Goal: Entertainment & Leisure: Consume media (video, audio)

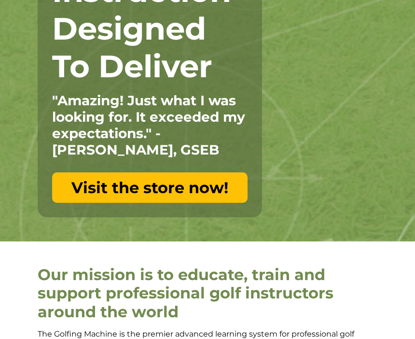
scroll to position [115, 0]
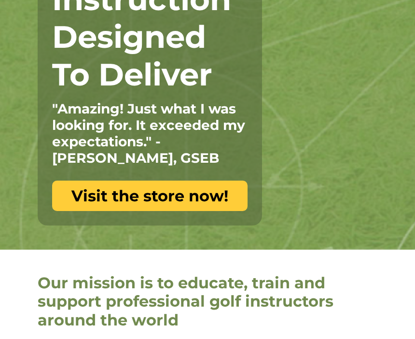
click at [212, 198] on link "Visit the store now!" at bounding box center [149, 196] width 195 height 30
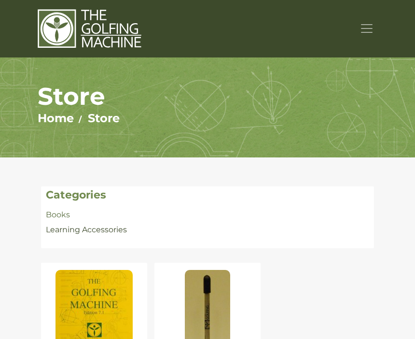
click at [107, 231] on link "Learning Accessories" at bounding box center [86, 229] width 81 height 9
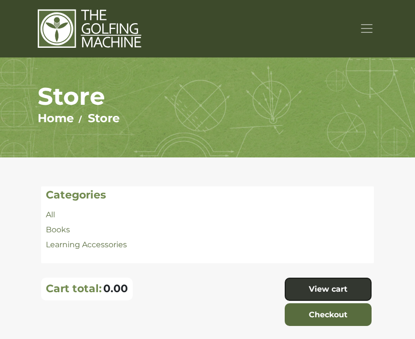
click at [108, 234] on li "Books" at bounding box center [207, 229] width 323 height 13
click at [372, 27] on span "Toggle navigation" at bounding box center [367, 28] width 14 height 14
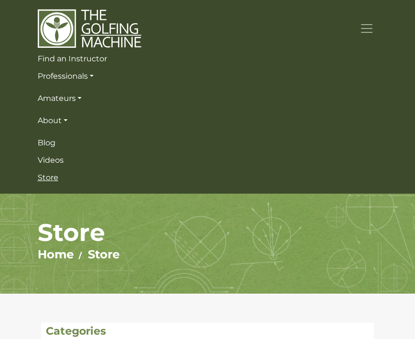
click at [56, 183] on link "Store" at bounding box center [208, 177] width 340 height 17
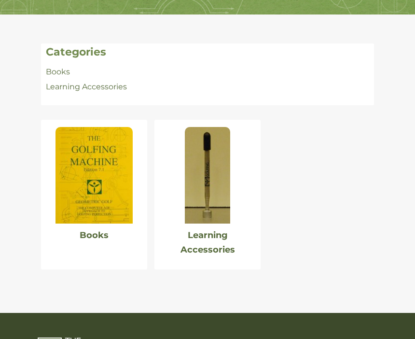
scroll to position [157, 0]
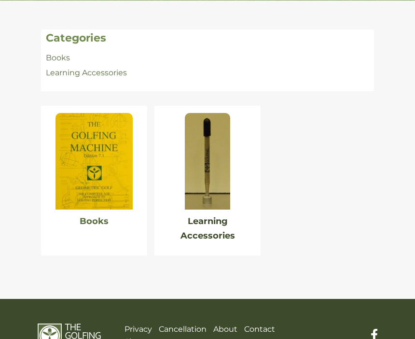
click at [235, 222] on link "Learning Accessories" at bounding box center [207, 228] width 55 height 25
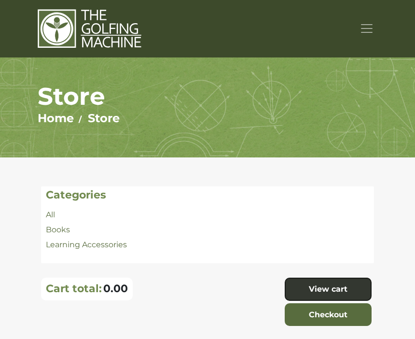
click at [371, 24] on span "Toggle navigation" at bounding box center [367, 28] width 14 height 14
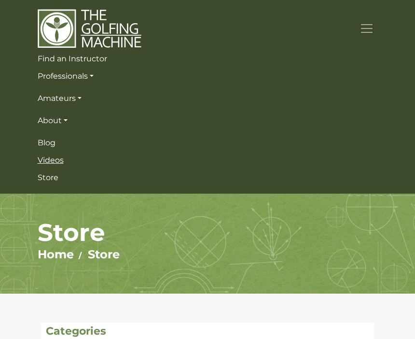
click at [66, 158] on link "Videos" at bounding box center [208, 160] width 340 height 17
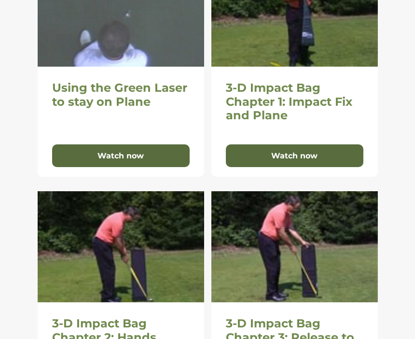
scroll to position [442, 0]
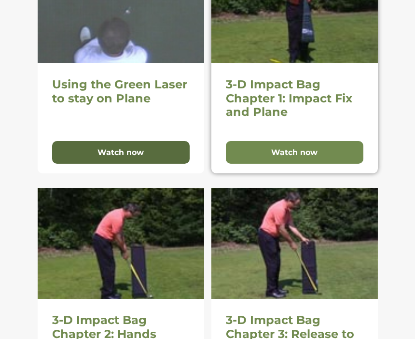
click at [335, 151] on button "Watch now" at bounding box center [295, 152] width 138 height 23
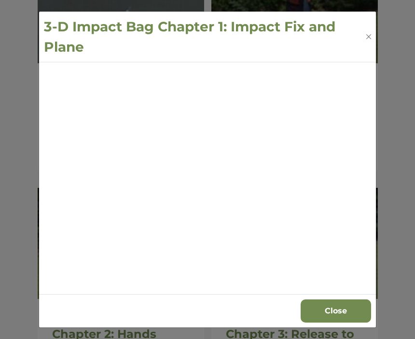
click at [344, 322] on button "Close" at bounding box center [336, 310] width 70 height 23
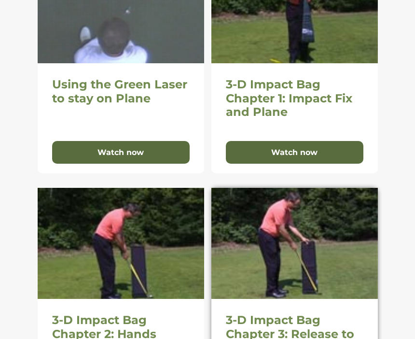
click at [320, 313] on h2 "3-D Impact Bag Chapter 3: Release to Low Point" at bounding box center [295, 334] width 138 height 42
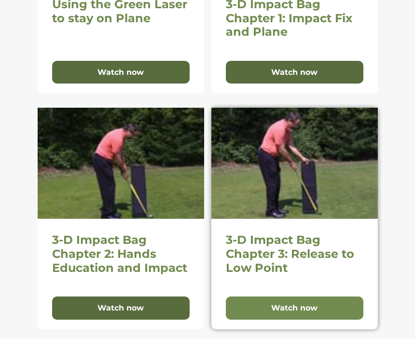
click at [315, 305] on button "Watch now" at bounding box center [295, 308] width 138 height 23
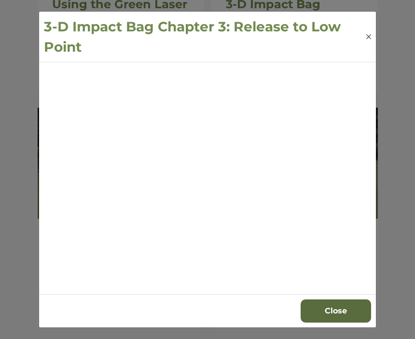
click at [365, 42] on button "Close" at bounding box center [368, 37] width 9 height 10
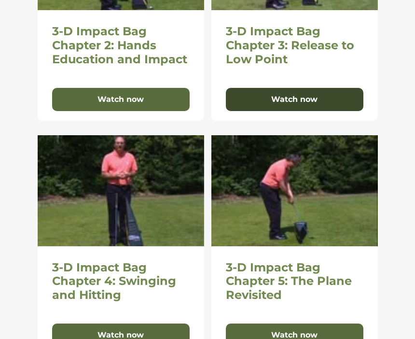
scroll to position [731, 0]
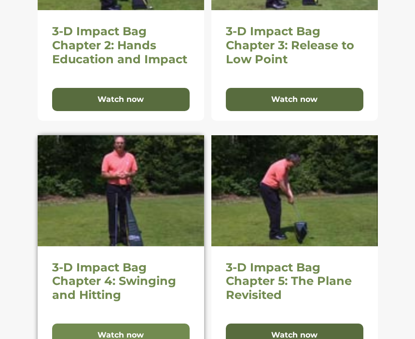
click at [120, 330] on button "Watch now" at bounding box center [121, 334] width 138 height 23
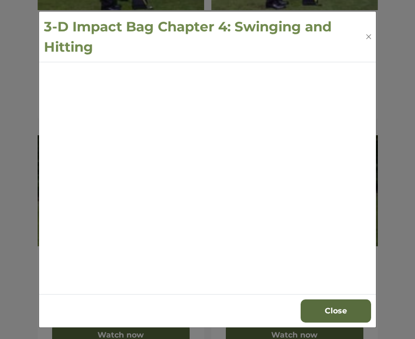
click at [370, 45] on div "3-D Impact Bag Chapter 4: Swinging and Hitting" at bounding box center [207, 37] width 337 height 51
click at [366, 42] on button "Close" at bounding box center [368, 37] width 9 height 10
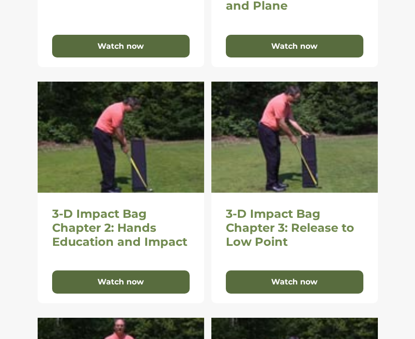
scroll to position [412, 0]
